Goal: Information Seeking & Learning: Compare options

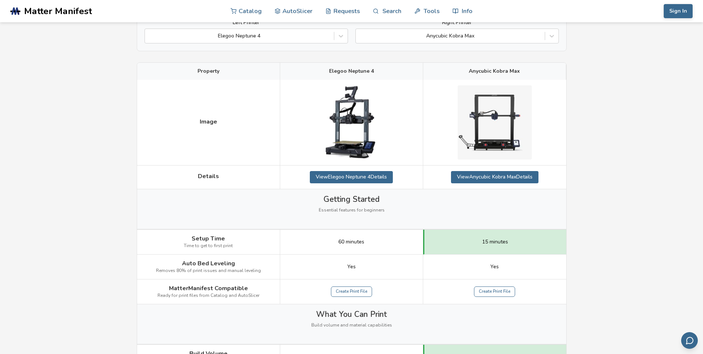
scroll to position [74, 0]
drag, startPoint x: 609, startPoint y: 109, endPoint x: 590, endPoint y: 80, distance: 34.2
drag, startPoint x: 590, startPoint y: 80, endPoint x: 585, endPoint y: 59, distance: 22.6
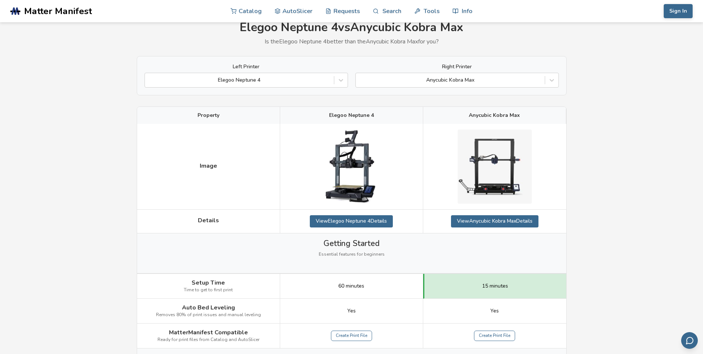
scroll to position [0, 0]
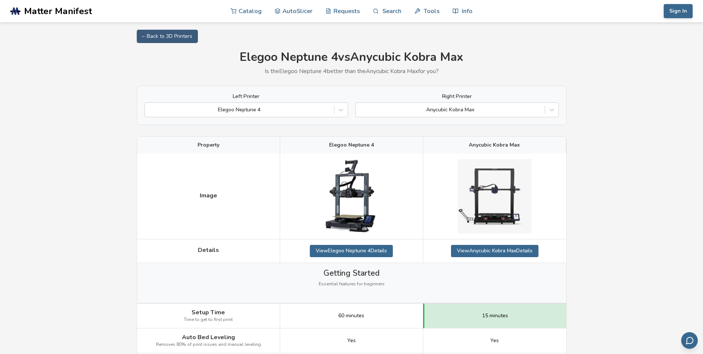
drag, startPoint x: 590, startPoint y: 170, endPoint x: 595, endPoint y: 162, distance: 9.3
drag, startPoint x: 595, startPoint y: 162, endPoint x: 613, endPoint y: 116, distance: 49.6
drag, startPoint x: 613, startPoint y: 116, endPoint x: 606, endPoint y: 94, distance: 22.5
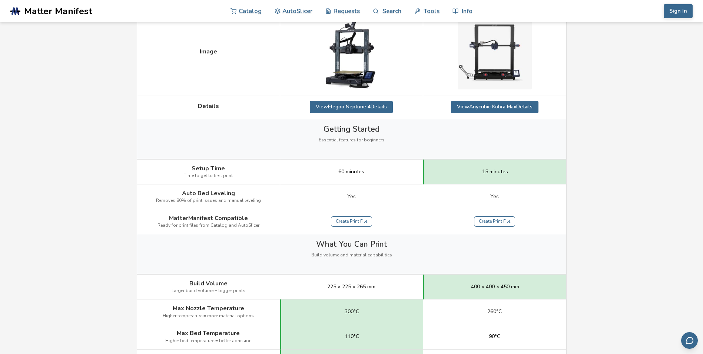
scroll to position [148, 0]
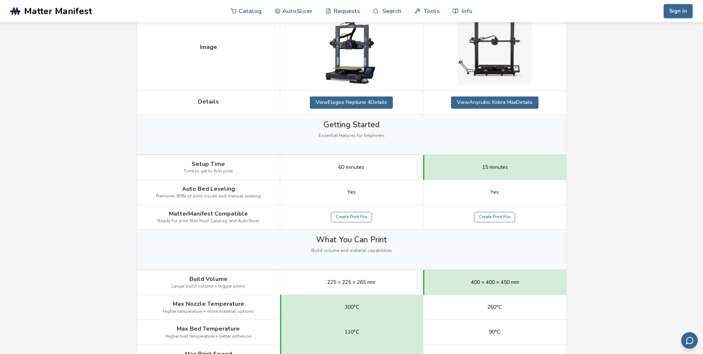
drag, startPoint x: 603, startPoint y: 153, endPoint x: 604, endPoint y: 132, distance: 20.8
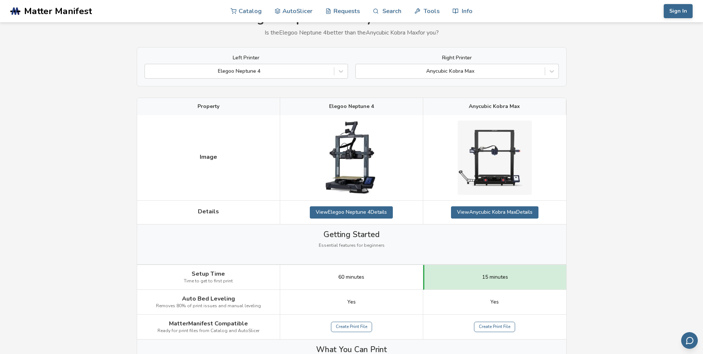
scroll to position [37, 0]
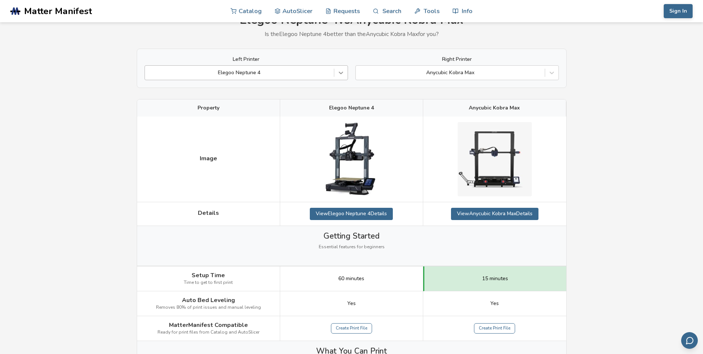
click at [340, 68] on div at bounding box center [340, 72] width 13 height 13
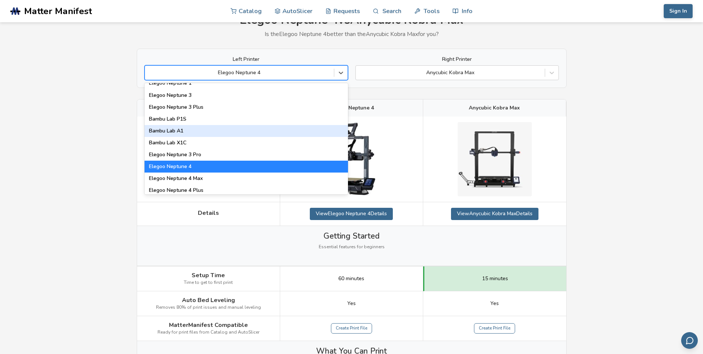
scroll to position [556, 0]
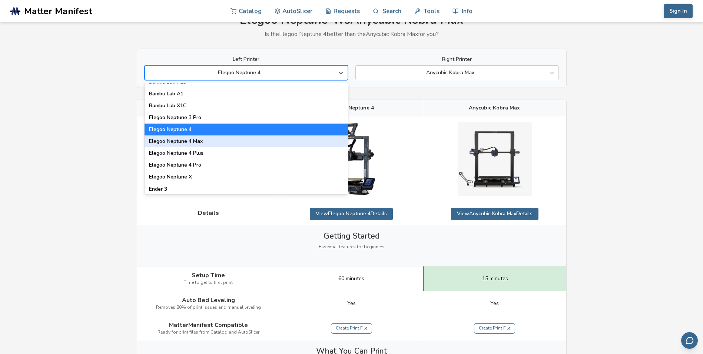
click at [256, 136] on div "Elegoo Neptune 4 Max" at bounding box center [246, 141] width 203 height 12
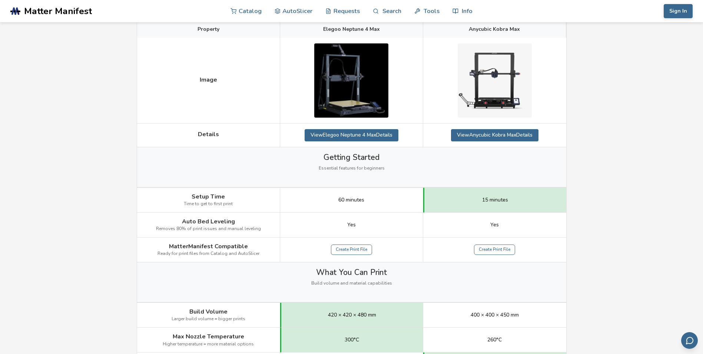
scroll to position [74, 0]
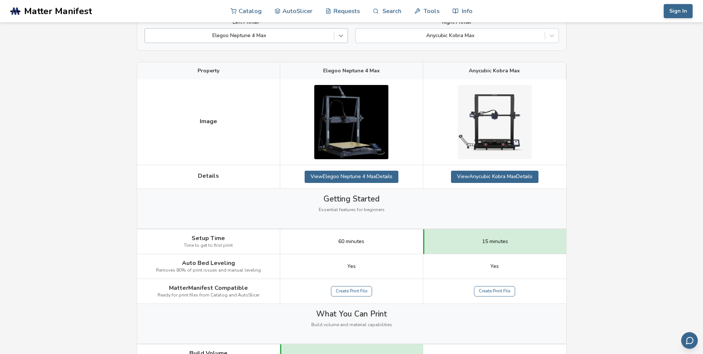
click at [336, 40] on div at bounding box center [340, 35] width 13 height 13
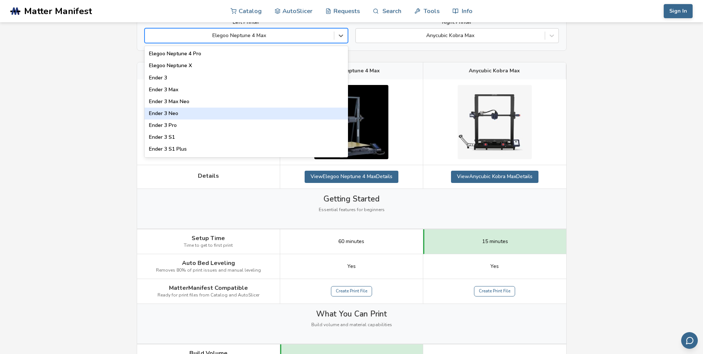
scroll to position [593, 0]
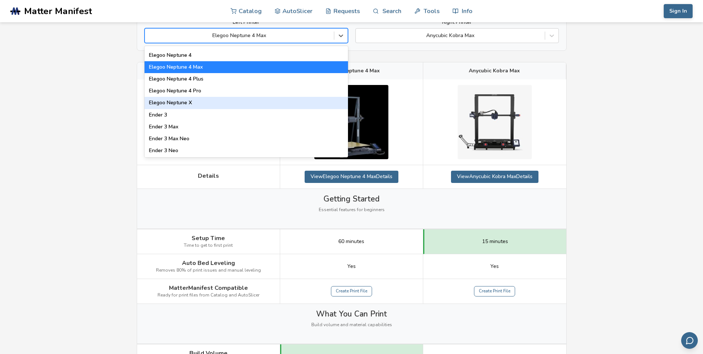
click at [294, 107] on div "Elegoo Neptune X" at bounding box center [246, 103] width 203 height 12
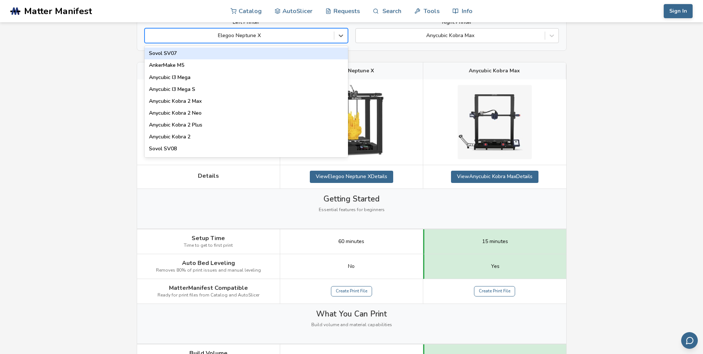
click at [295, 38] on div at bounding box center [240, 35] width 182 height 7
type input "****"
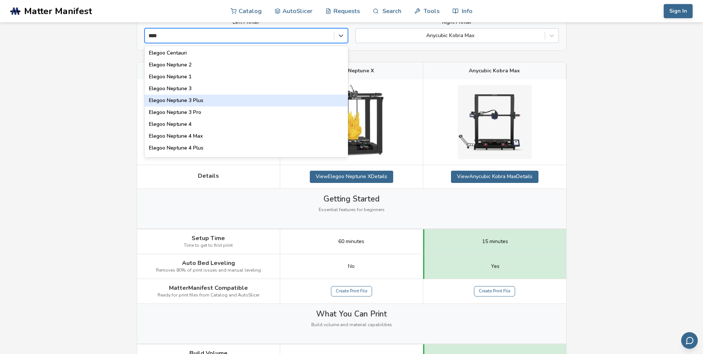
scroll to position [37, 0]
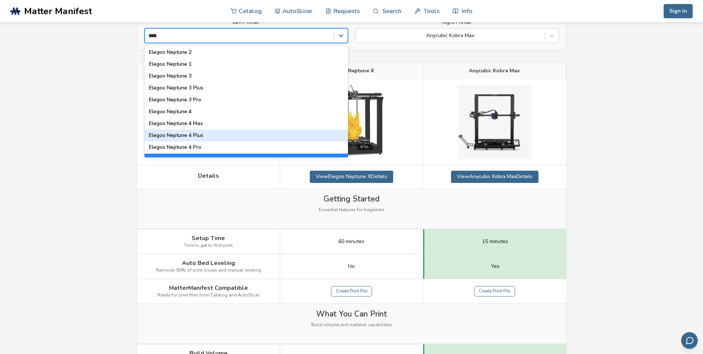
click at [291, 138] on div "Elegoo Neptune 4 Plus" at bounding box center [246, 135] width 203 height 12
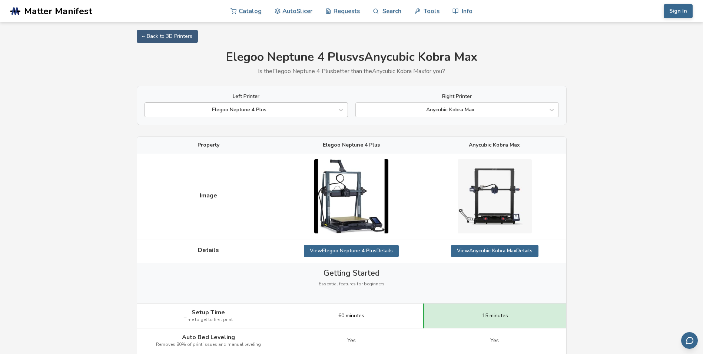
click at [287, 110] on div at bounding box center [240, 109] width 182 height 7
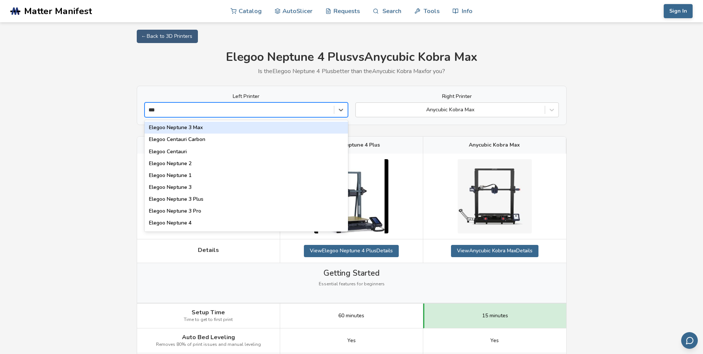
type input "****"
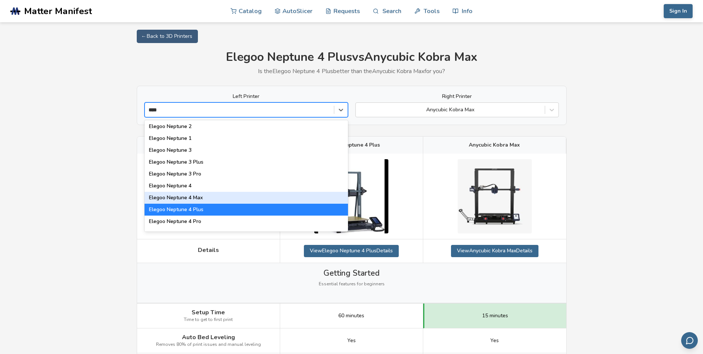
click at [305, 196] on div "Elegoo Neptune 4 Max" at bounding box center [246, 198] width 203 height 12
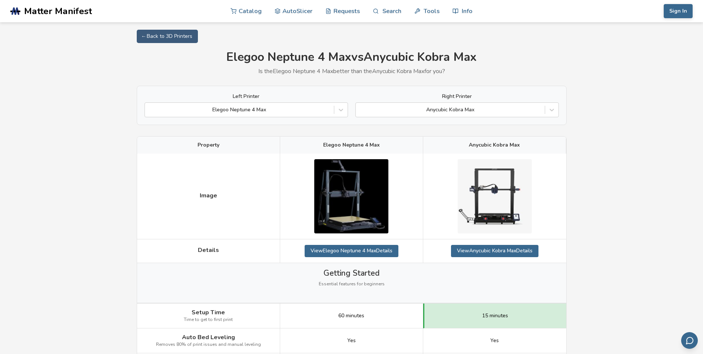
drag, startPoint x: 617, startPoint y: 193, endPoint x: 603, endPoint y: 148, distance: 46.7
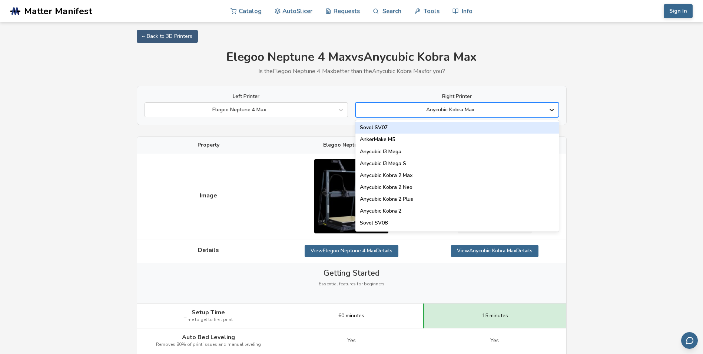
click at [553, 109] on icon at bounding box center [551, 109] width 7 height 7
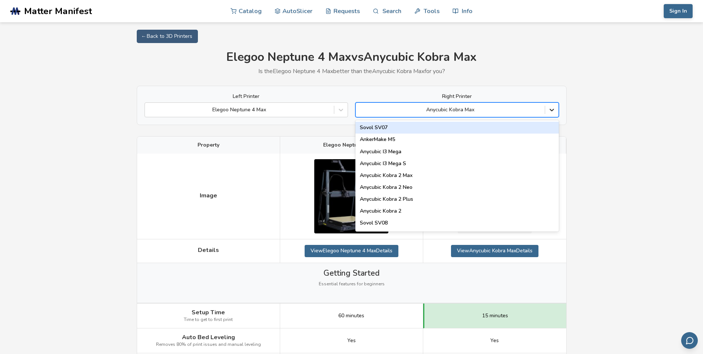
click at [552, 109] on icon at bounding box center [551, 109] width 7 height 7
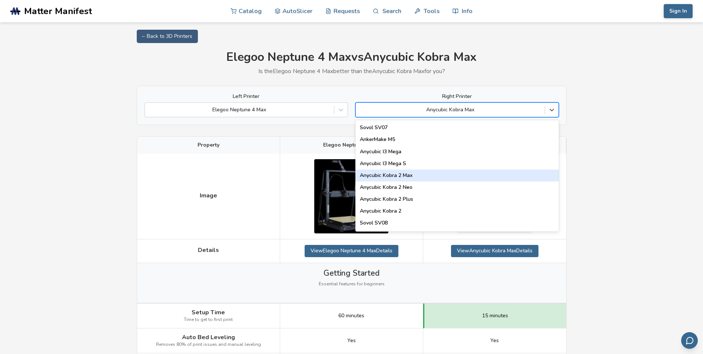
click at [416, 175] on div "Anycubic Kobra 2 Max" at bounding box center [456, 175] width 203 height 12
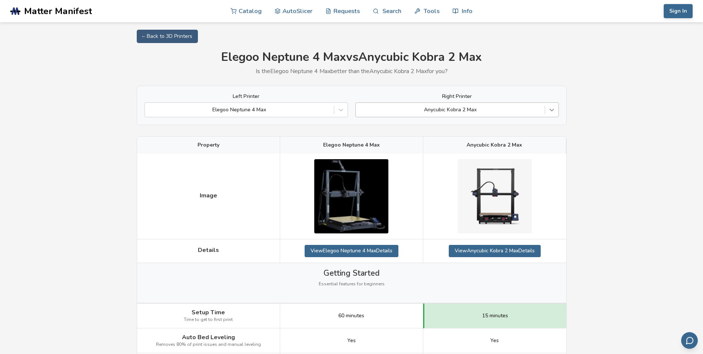
click at [548, 106] on icon at bounding box center [551, 109] width 7 height 7
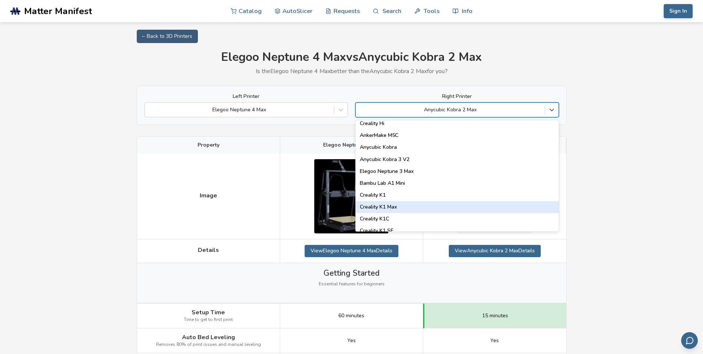
scroll to position [74, 0]
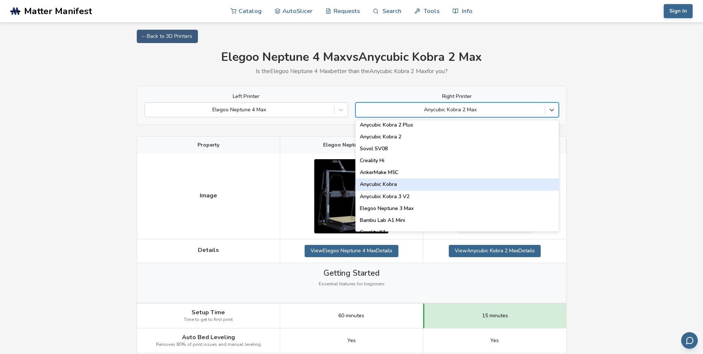
click at [508, 188] on div "Anycubic Kobra" at bounding box center [456, 184] width 203 height 12
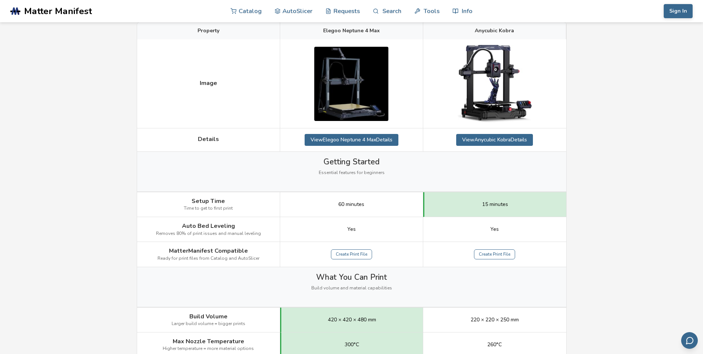
scroll to position [37, 0]
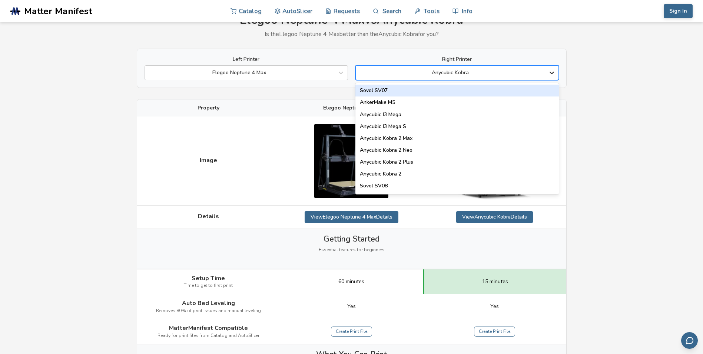
click at [547, 70] on div at bounding box center [551, 72] width 13 height 13
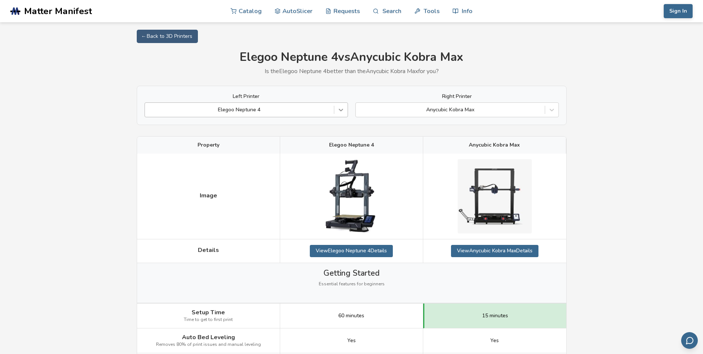
click at [344, 112] on icon at bounding box center [340, 109] width 7 height 7
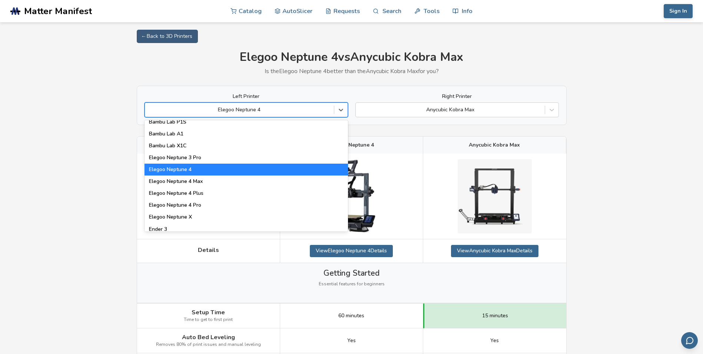
scroll to position [556, 0]
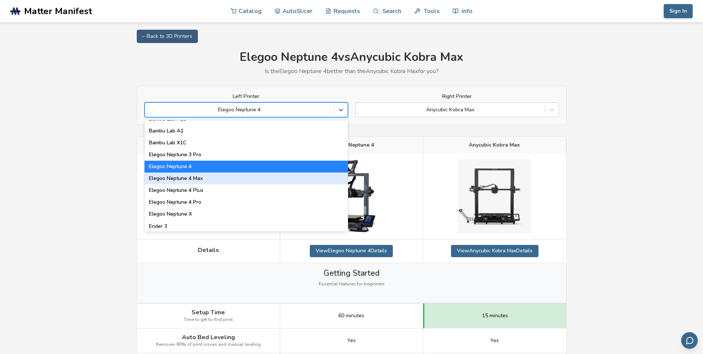
click at [314, 181] on div "Elegoo Neptune 4 Max" at bounding box center [246, 178] width 203 height 12
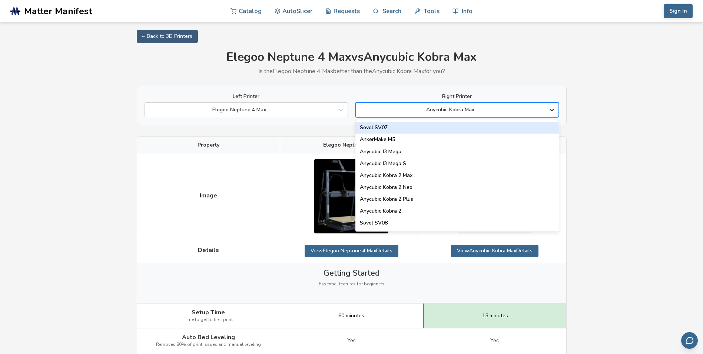
click at [551, 110] on icon at bounding box center [552, 110] width 4 height 3
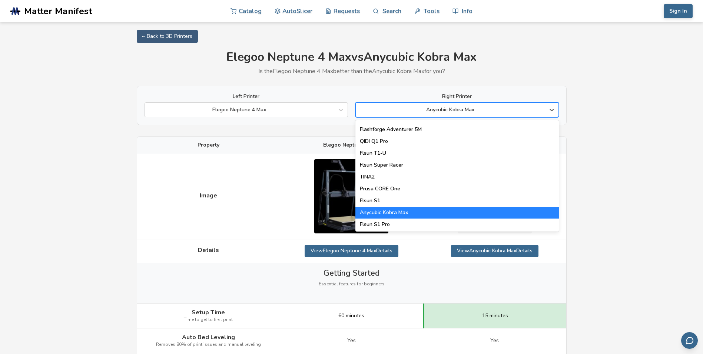
scroll to position [950, 0]
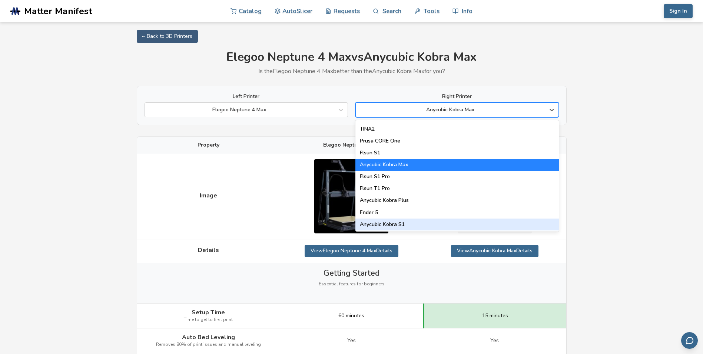
click at [425, 226] on div "Anycubic Kobra S1" at bounding box center [456, 224] width 203 height 12
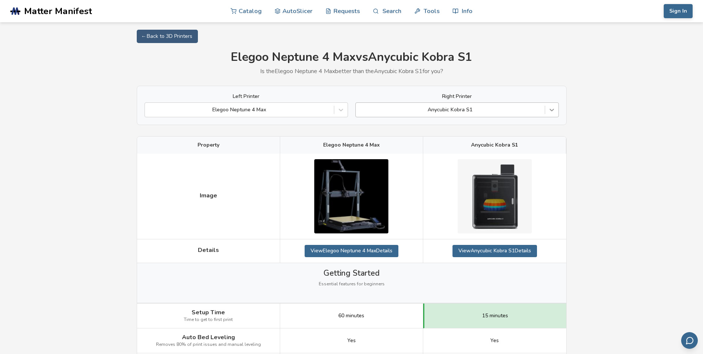
click at [554, 112] on icon at bounding box center [551, 109] width 7 height 7
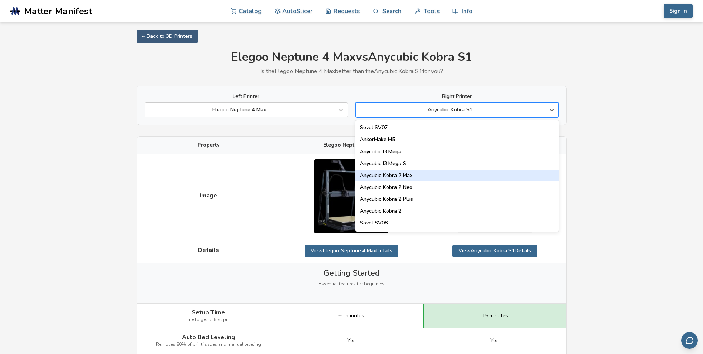
click at [477, 175] on div "Anycubic Kobra 2 Max" at bounding box center [456, 175] width 203 height 12
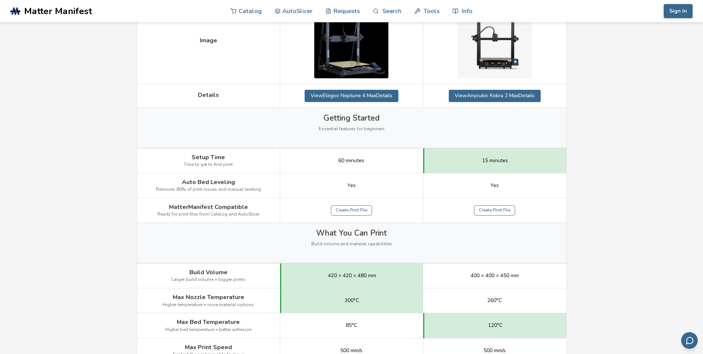
scroll to position [185, 0]
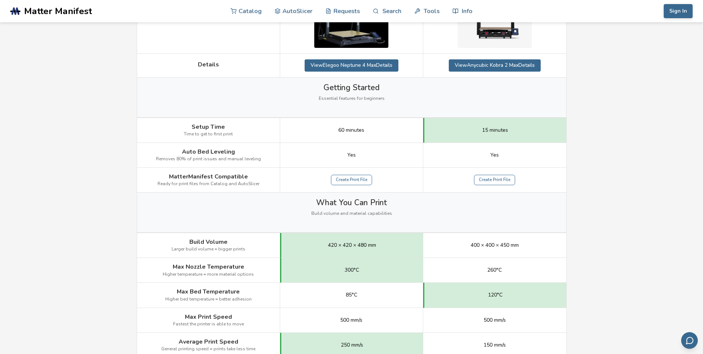
drag, startPoint x: 603, startPoint y: 161, endPoint x: 613, endPoint y: 102, distance: 60.4
drag, startPoint x: 613, startPoint y: 102, endPoint x: 609, endPoint y: 75, distance: 26.6
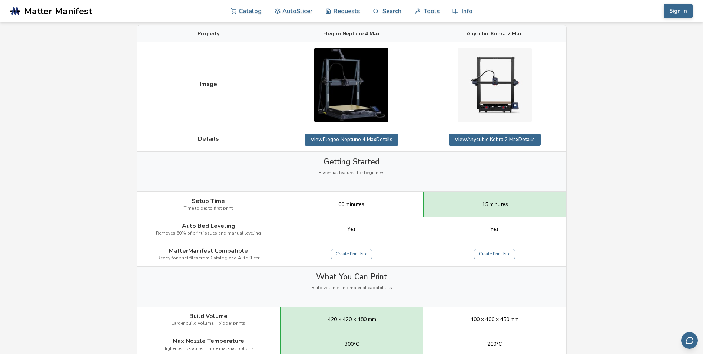
scroll to position [0, 0]
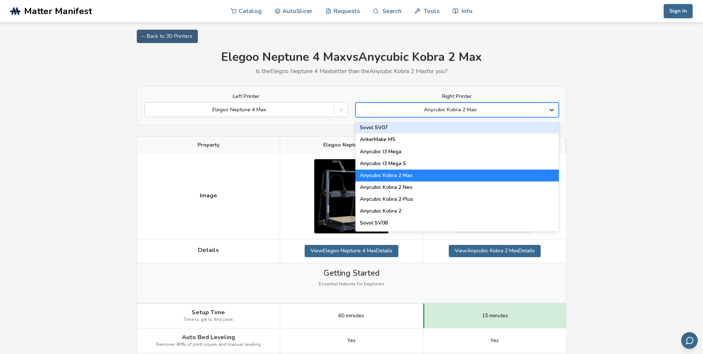
click at [549, 110] on icon at bounding box center [551, 109] width 7 height 7
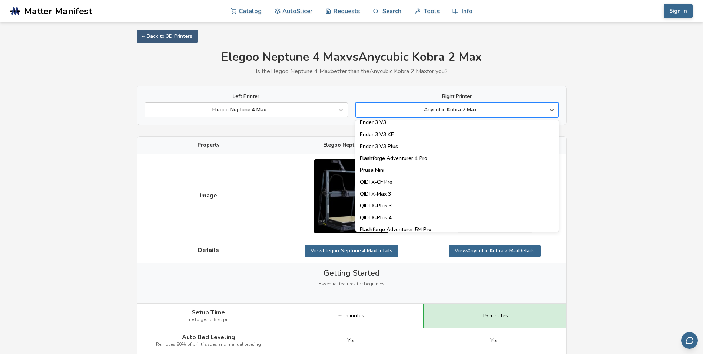
scroll to position [950, 0]
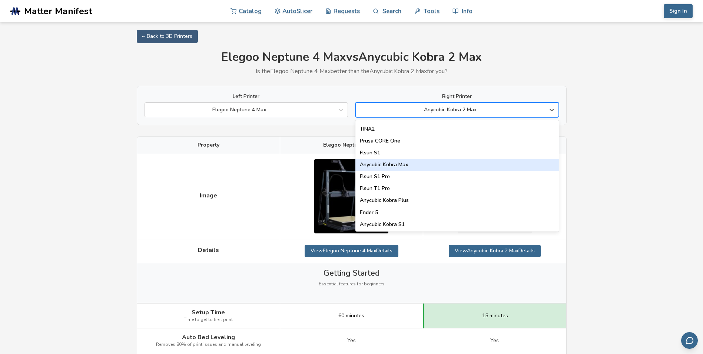
click at [478, 169] on div "Anycubic Kobra Max" at bounding box center [456, 165] width 203 height 12
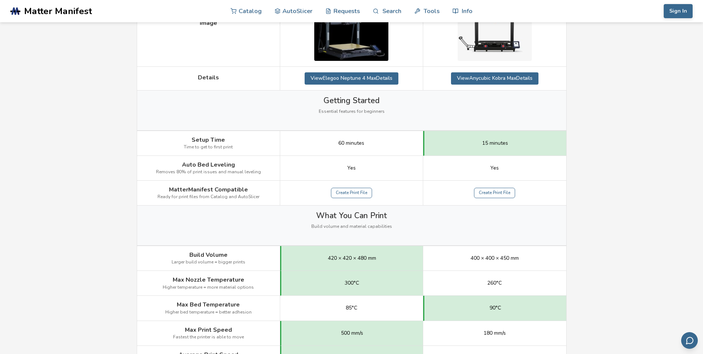
scroll to position [185, 0]
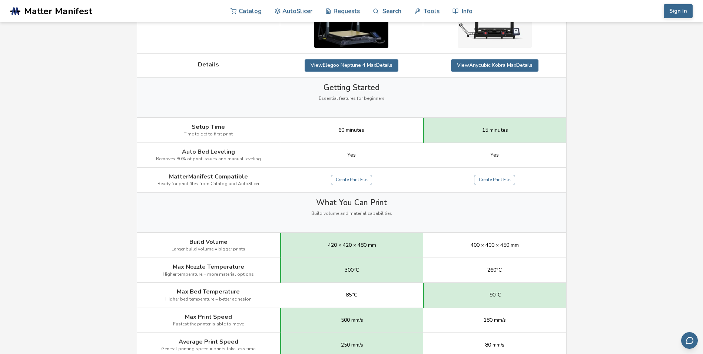
drag, startPoint x: 610, startPoint y: 189, endPoint x: 602, endPoint y: 168, distance: 22.6
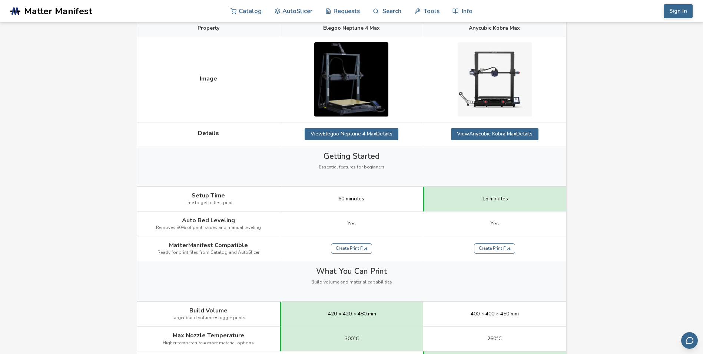
scroll to position [74, 0]
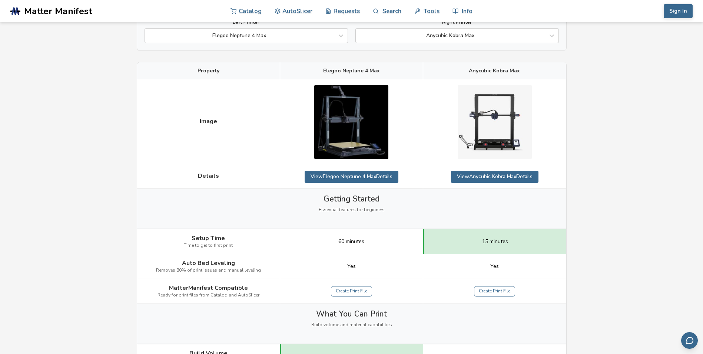
drag, startPoint x: 602, startPoint y: 168, endPoint x: 598, endPoint y: 128, distance: 39.4
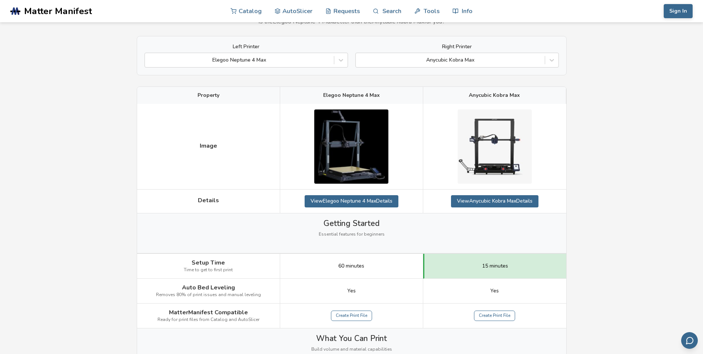
scroll to position [148, 0]
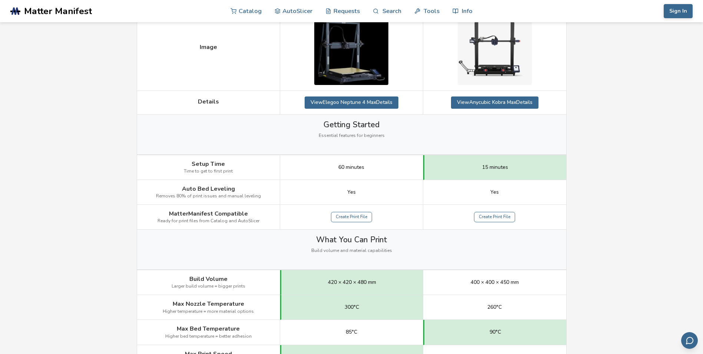
drag, startPoint x: 604, startPoint y: 150, endPoint x: 611, endPoint y: 102, distance: 49.0
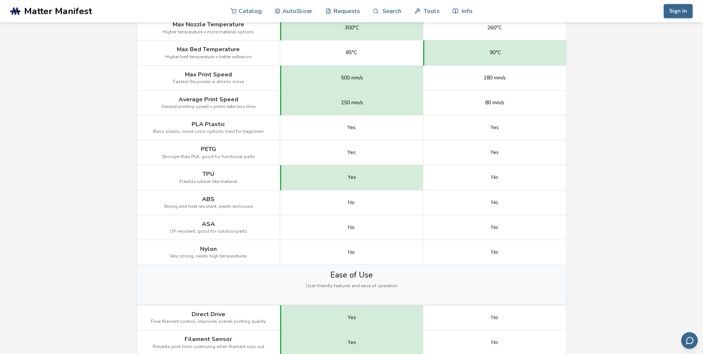
scroll to position [445, 0]
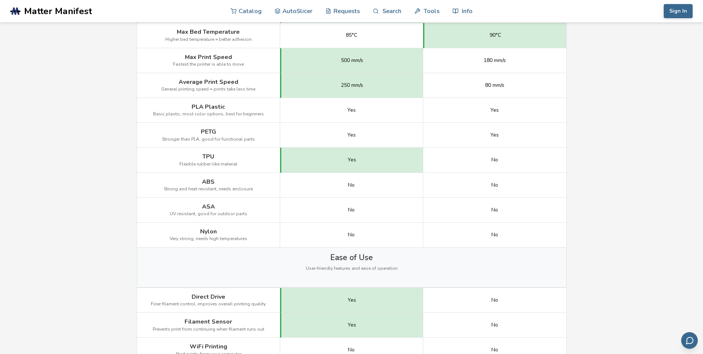
drag, startPoint x: 613, startPoint y: 129, endPoint x: 610, endPoint y: 102, distance: 26.9
click at [610, 102] on main "← Back to 3D Printers Elegoo Neptune 4 Max vs Anycubic Kobra Max Is the Elegoo …" at bounding box center [351, 343] width 703 height 1576
drag, startPoint x: 610, startPoint y: 102, endPoint x: 599, endPoint y: 73, distance: 31.1
click at [599, 73] on main "← Back to 3D Printers Elegoo Neptune 4 Max vs Anycubic Kobra Max Is the Elegoo …" at bounding box center [351, 343] width 703 height 1576
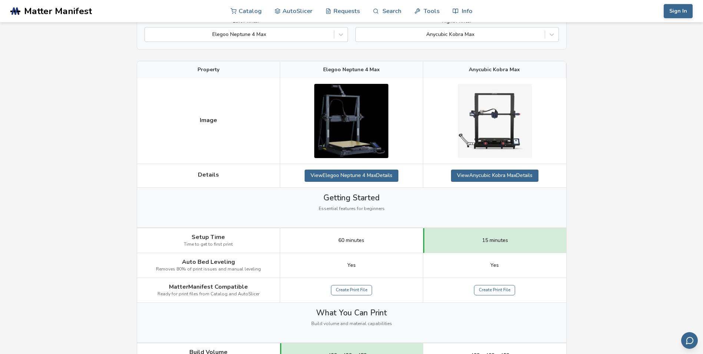
scroll to position [0, 0]
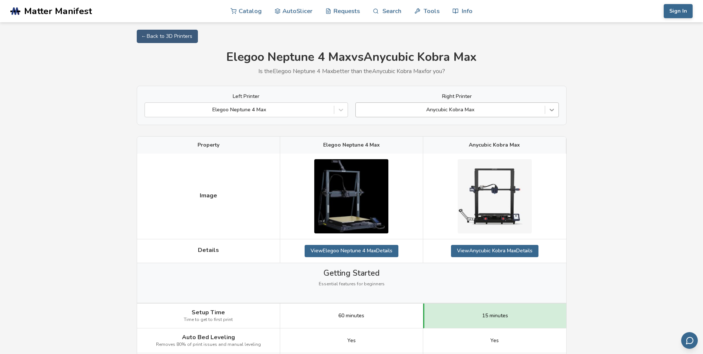
click at [553, 111] on icon at bounding box center [551, 109] width 7 height 7
click at [553, 109] on icon at bounding box center [552, 110] width 4 height 3
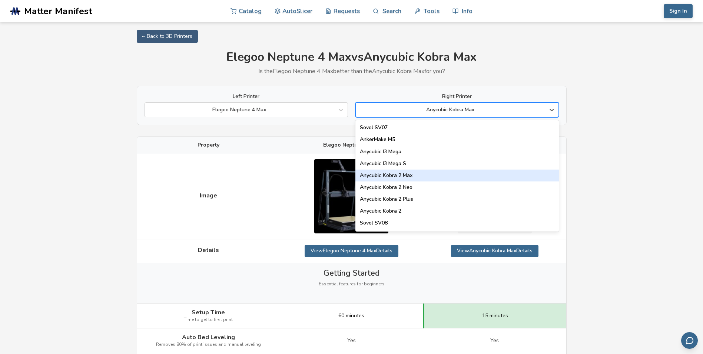
click at [497, 177] on div "Anycubic Kobra 2 Max" at bounding box center [456, 175] width 203 height 12
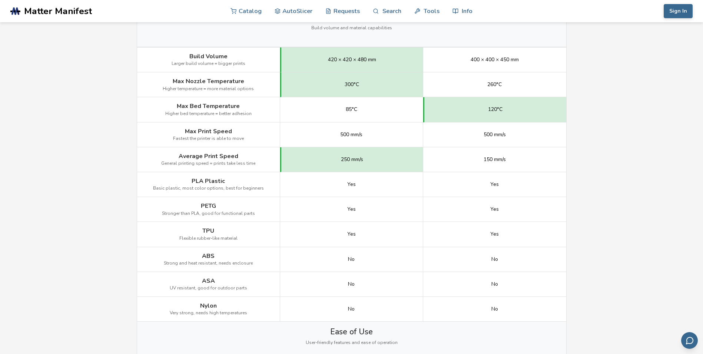
scroll to position [334, 0]
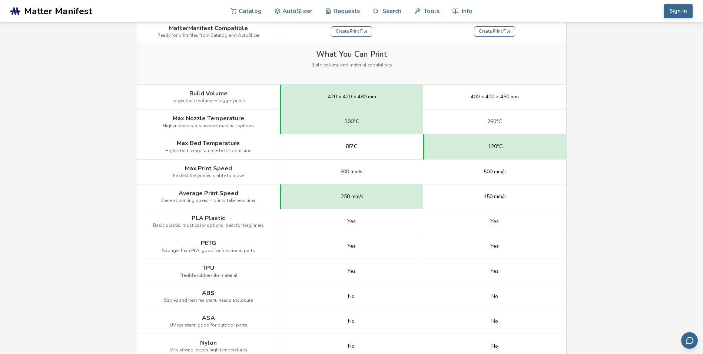
drag, startPoint x: 620, startPoint y: 174, endPoint x: 617, endPoint y: 136, distance: 37.9
drag, startPoint x: 617, startPoint y: 136, endPoint x: 617, endPoint y: 132, distance: 4.1
drag, startPoint x: 617, startPoint y: 132, endPoint x: 619, endPoint y: 102, distance: 30.8
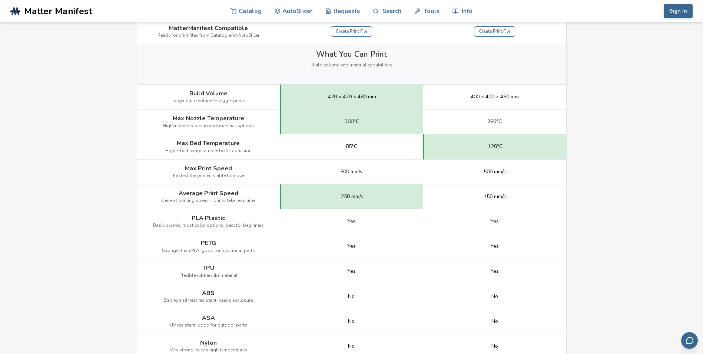
drag, startPoint x: 619, startPoint y: 102, endPoint x: 612, endPoint y: 77, distance: 25.0
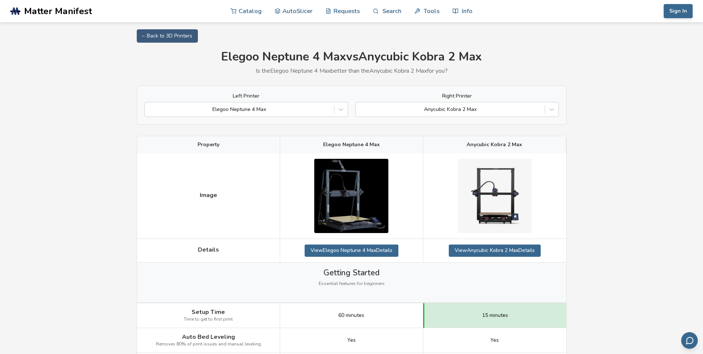
scroll to position [0, 0]
